Goal: Task Accomplishment & Management: Use online tool/utility

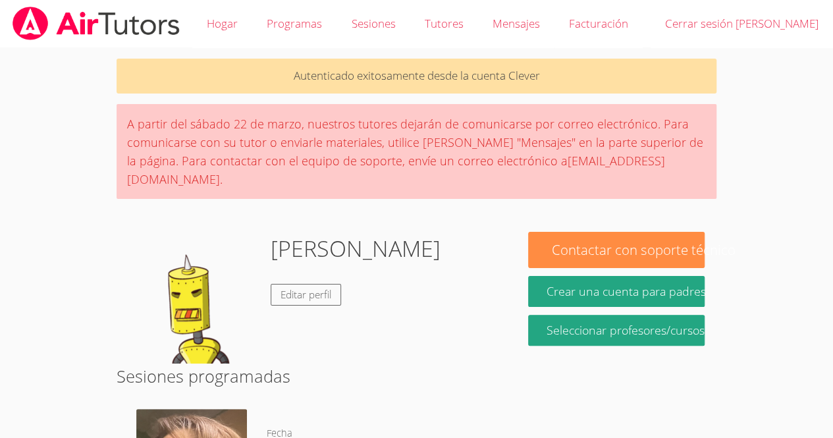
click at [422, 232] on div "Hola, Melani Editar perfil" at bounding box center [316, 298] width 376 height 132
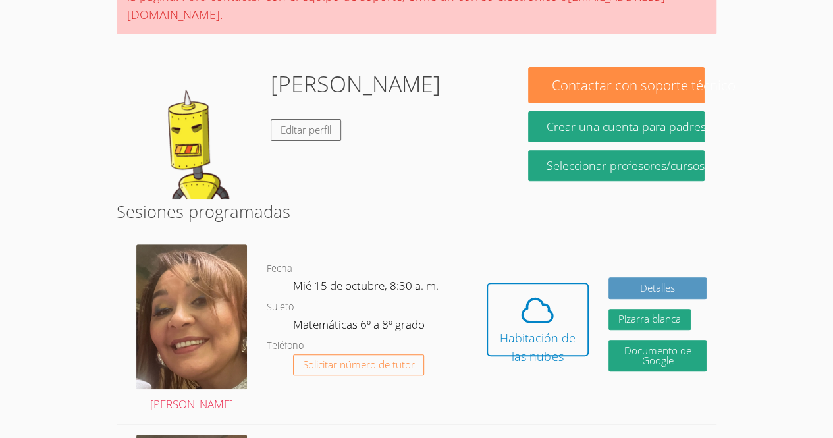
scroll to position [167, 0]
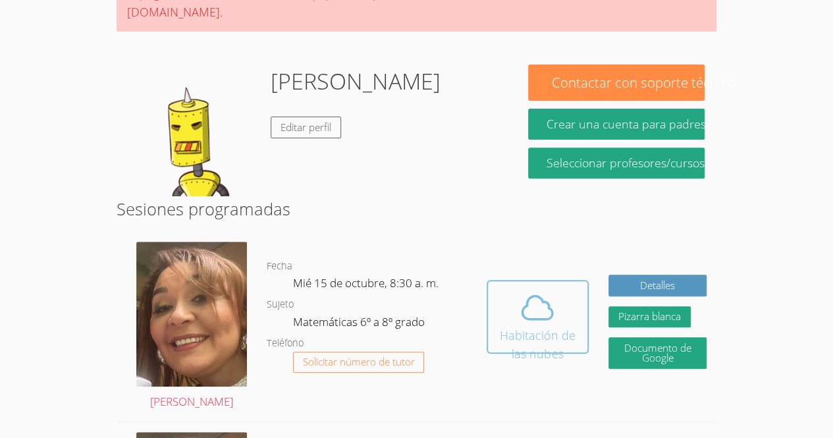
click at [532, 306] on icon at bounding box center [537, 307] width 37 height 37
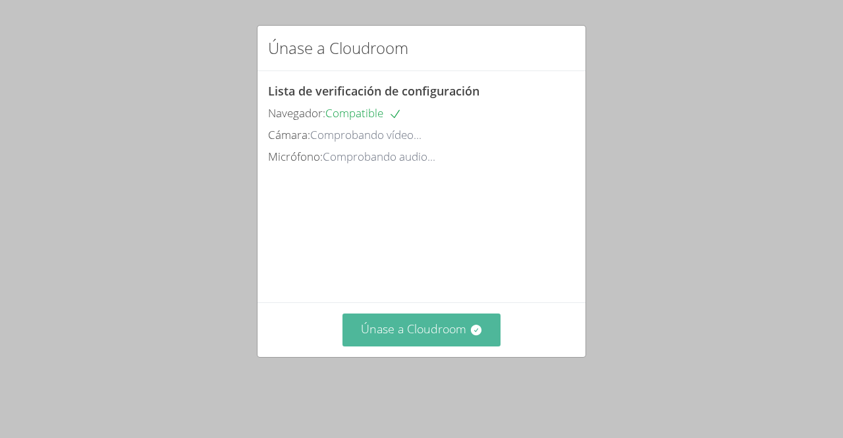
click at [416, 337] on font "Únase a Cloudroom" at bounding box center [413, 329] width 105 height 16
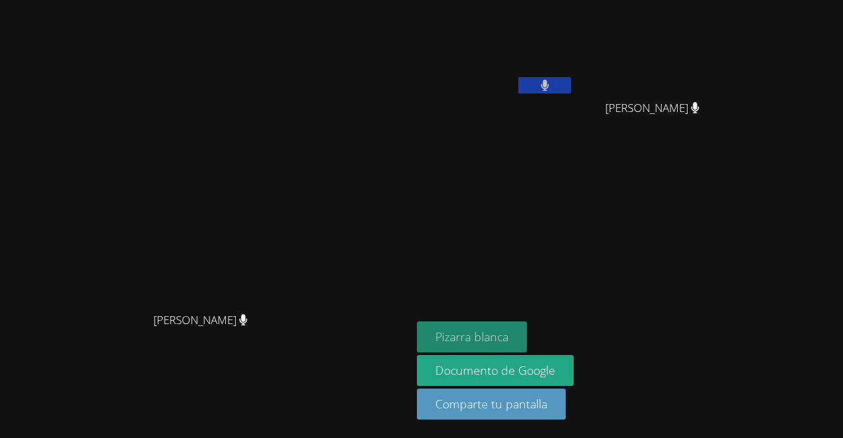
click at [508, 337] on font "Pizarra blanca" at bounding box center [471, 337] width 73 height 16
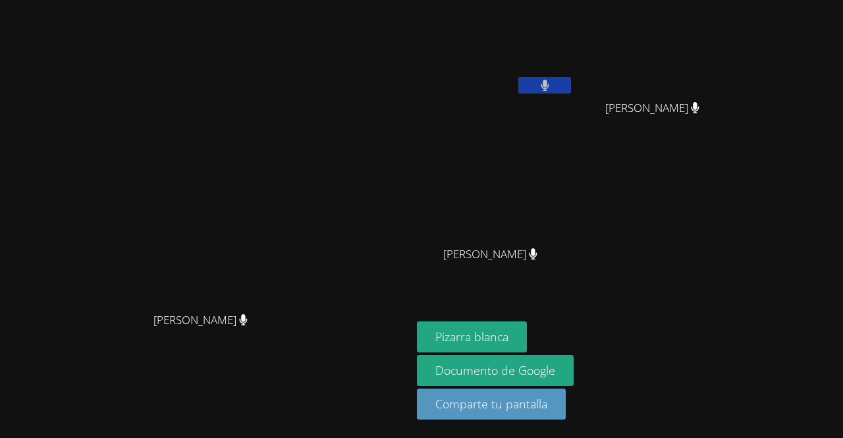
click at [571, 80] on button at bounding box center [544, 85] width 53 height 16
click at [552, 86] on icon at bounding box center [545, 85] width 14 height 11
click at [571, 84] on button at bounding box center [544, 85] width 53 height 16
click at [571, 92] on button at bounding box center [544, 85] width 53 height 16
click at [571, 78] on button at bounding box center [544, 85] width 53 height 16
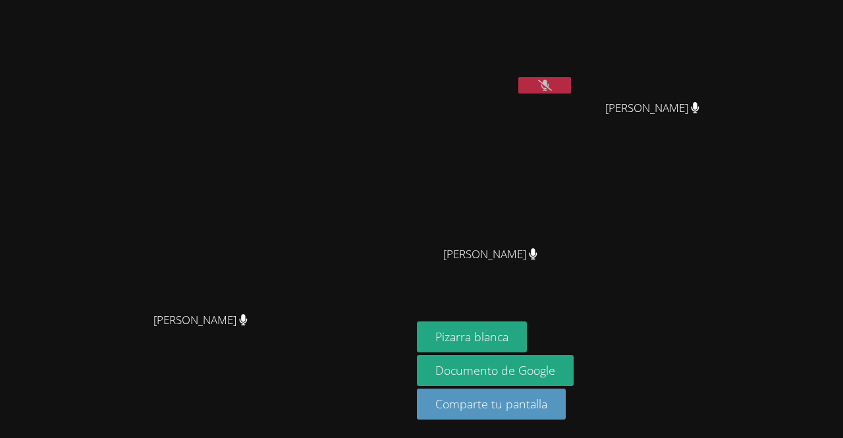
click at [518, 77] on button at bounding box center [544, 85] width 53 height 16
click at [571, 89] on button at bounding box center [544, 85] width 53 height 16
click at [571, 86] on button at bounding box center [544, 85] width 53 height 16
click at [549, 87] on icon at bounding box center [545, 85] width 8 height 11
click at [571, 82] on button at bounding box center [544, 85] width 53 height 16
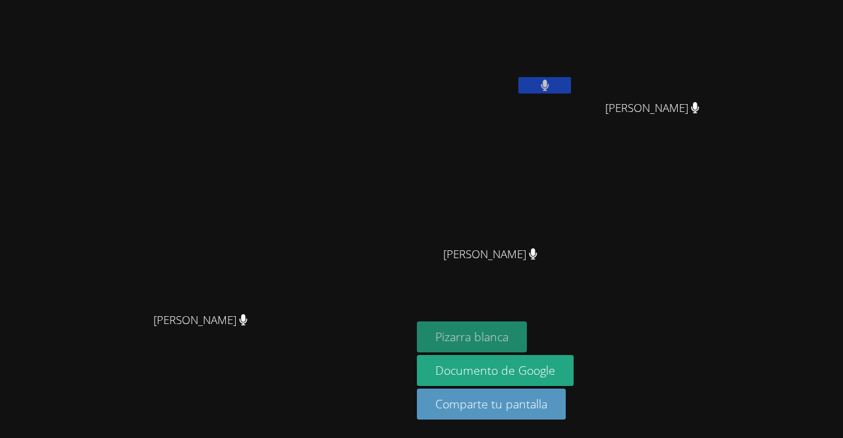
click at [508, 340] on font "Pizarra blanca" at bounding box center [471, 337] width 73 height 16
click at [549, 86] on icon at bounding box center [545, 85] width 9 height 11
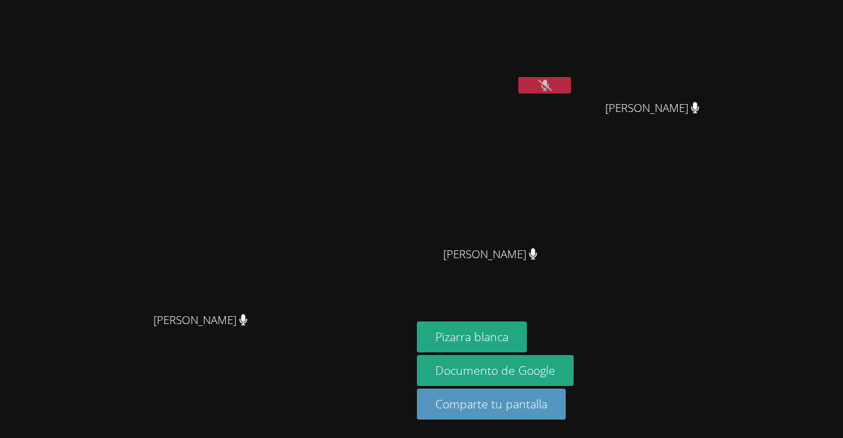
click at [574, 73] on video at bounding box center [495, 49] width 157 height 88
click at [552, 87] on icon at bounding box center [545, 85] width 14 height 11
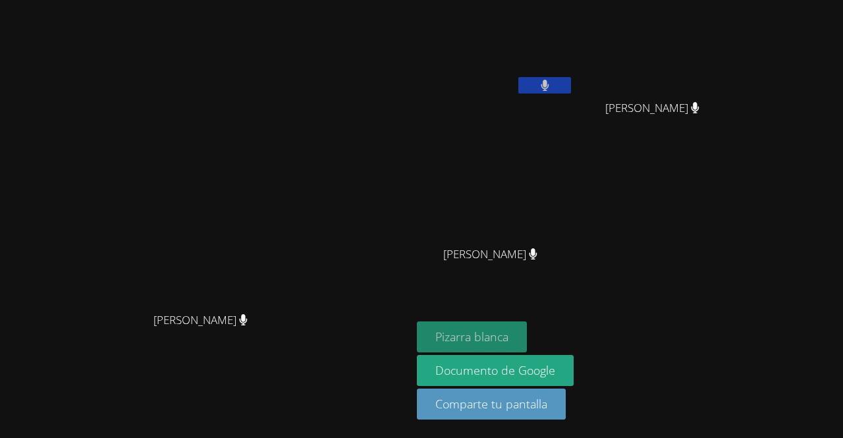
click at [508, 334] on font "Pizarra blanca" at bounding box center [471, 337] width 73 height 16
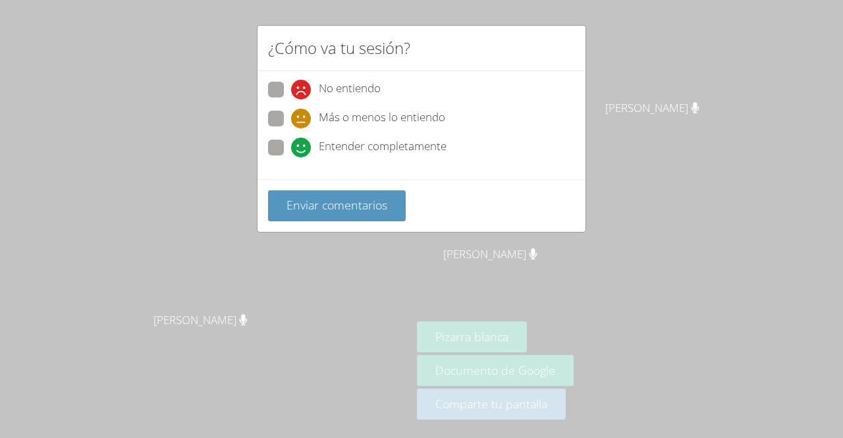
click at [354, 146] on font "Entender completamente" at bounding box center [383, 145] width 128 height 15
click at [302, 146] on input "Entender completamente" at bounding box center [296, 145] width 11 height 11
radio input "true"
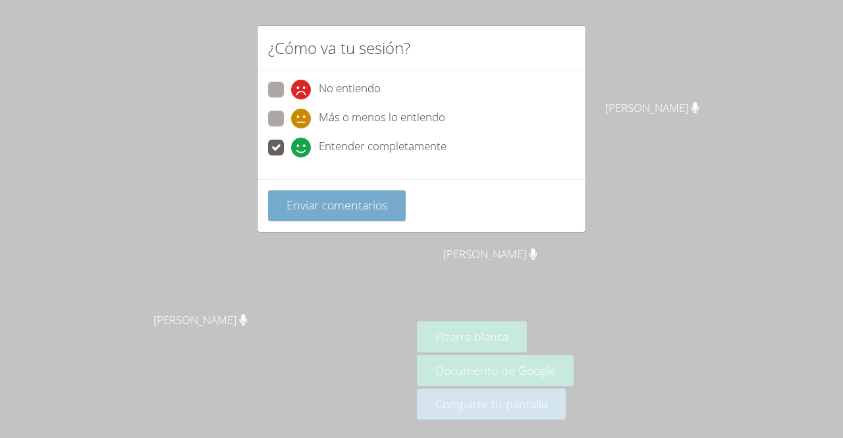
click at [329, 199] on font "Enviar comentarios" at bounding box center [336, 205] width 101 height 16
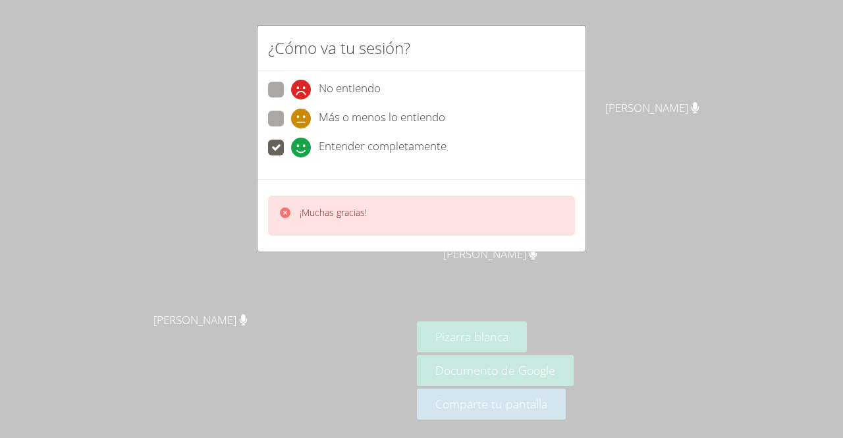
click at [378, 227] on div "¡Muchas gracias!" at bounding box center [421, 216] width 307 height 40
click at [284, 222] on div at bounding box center [285, 215] width 13 height 19
click at [306, 207] on font "¡Muchas gracias!" at bounding box center [333, 212] width 67 height 13
click at [400, 219] on div "¡Muchas gracias!" at bounding box center [421, 216] width 307 height 40
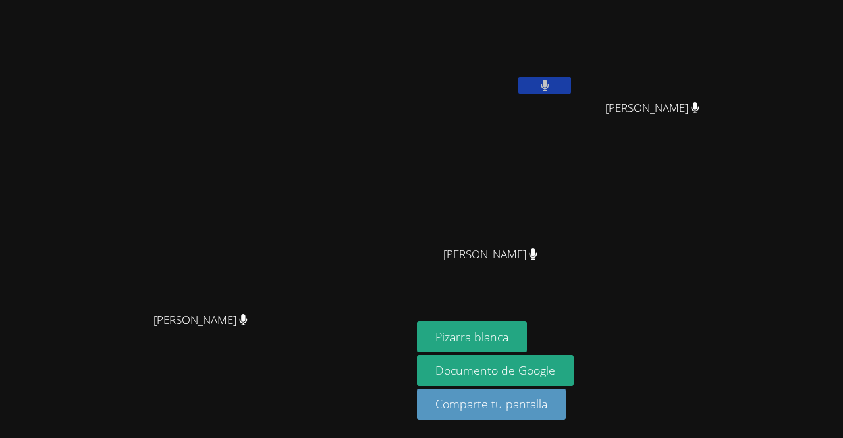
click at [549, 87] on icon at bounding box center [545, 85] width 9 height 11
click at [552, 82] on icon at bounding box center [545, 85] width 14 height 11
